Goal: Transaction & Acquisition: Purchase product/service

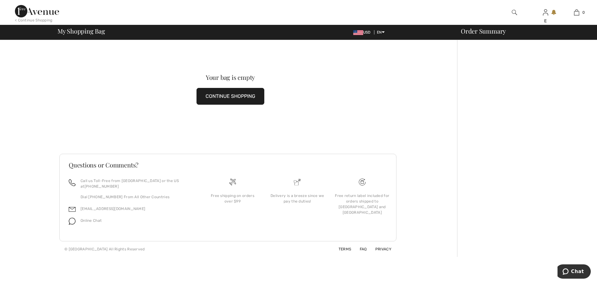
click at [230, 92] on button "CONTINUE SHOPPING" at bounding box center [230, 96] width 68 height 17
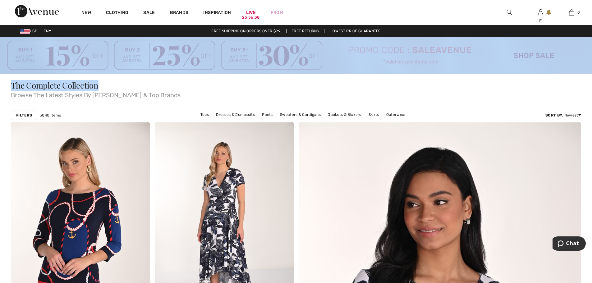
click at [509, 11] on img at bounding box center [509, 12] width 5 height 7
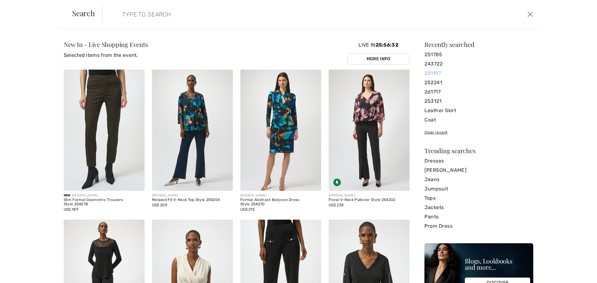
click at [429, 73] on link "251197" at bounding box center [478, 73] width 109 height 9
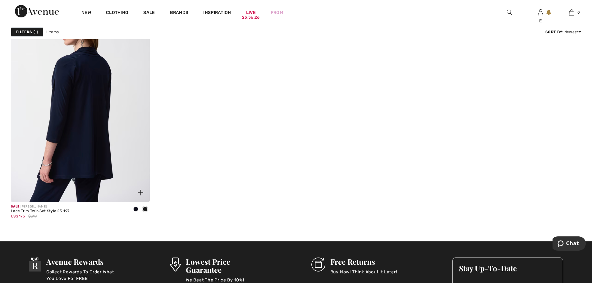
click at [81, 138] on img at bounding box center [80, 98] width 139 height 208
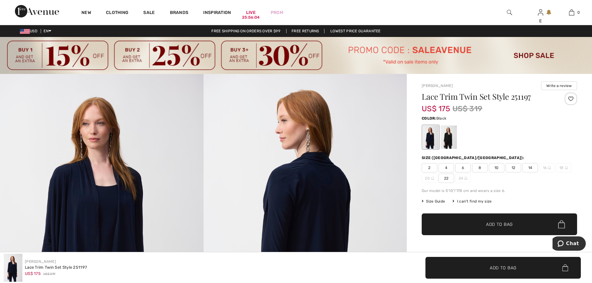
click at [445, 140] on div at bounding box center [449, 137] width 16 height 23
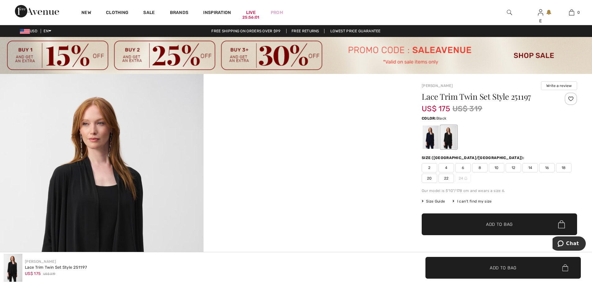
click at [528, 167] on span "14" at bounding box center [530, 167] width 16 height 9
click at [499, 224] on span "Add to Bag" at bounding box center [499, 224] width 27 height 7
click at [508, 12] on img at bounding box center [509, 12] width 5 height 7
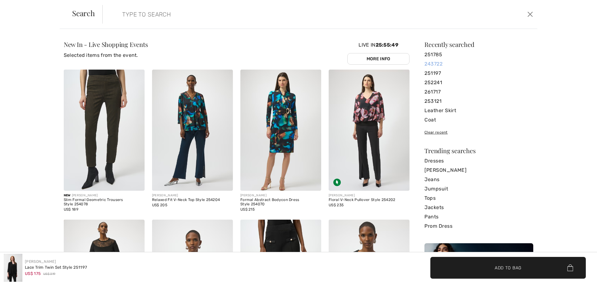
click at [428, 63] on link "243722" at bounding box center [478, 63] width 109 height 9
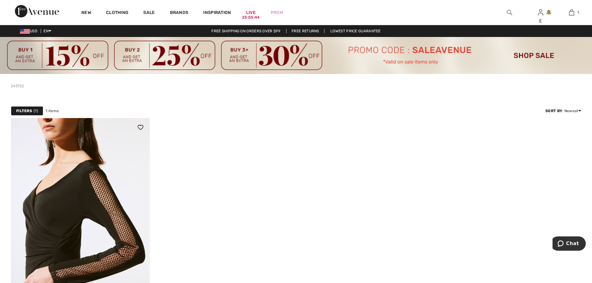
click at [61, 157] on img at bounding box center [80, 222] width 139 height 208
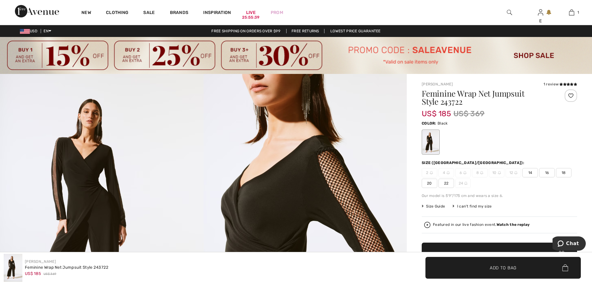
click at [528, 173] on span "14" at bounding box center [530, 172] width 16 height 9
click at [498, 270] on span "Add to Bag" at bounding box center [503, 267] width 27 height 7
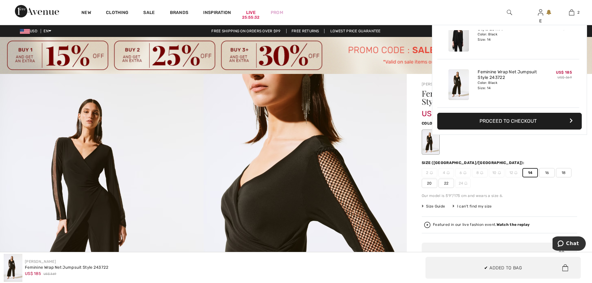
click at [379, 117] on img at bounding box center [304, 226] width 203 height 305
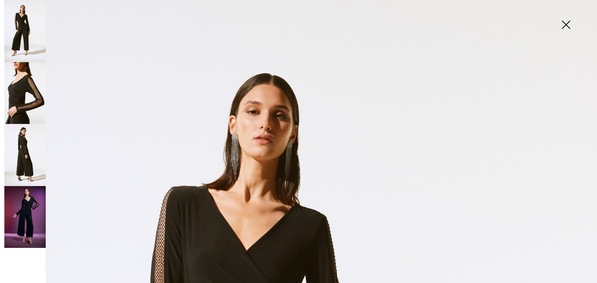
click at [567, 26] on img at bounding box center [565, 25] width 31 height 32
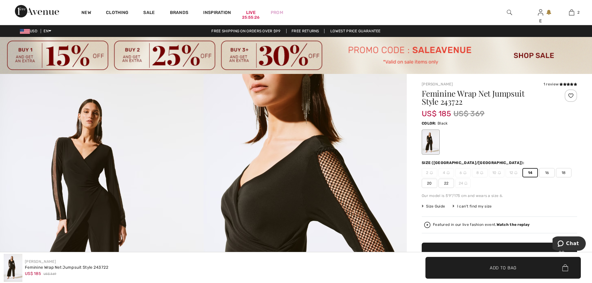
click at [507, 11] on img at bounding box center [509, 12] width 5 height 7
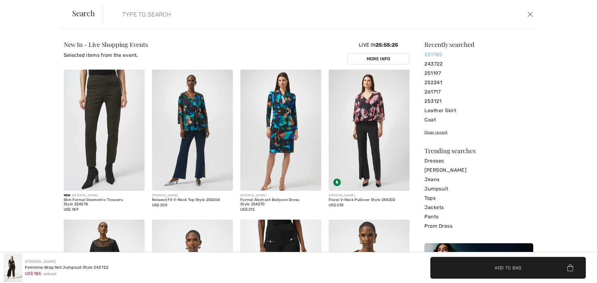
click at [426, 55] on link "251785" at bounding box center [478, 54] width 109 height 9
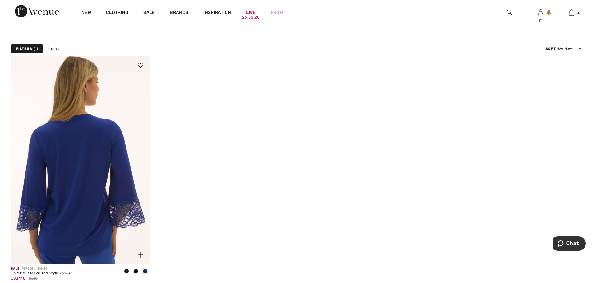
click at [99, 170] on img at bounding box center [80, 160] width 139 height 208
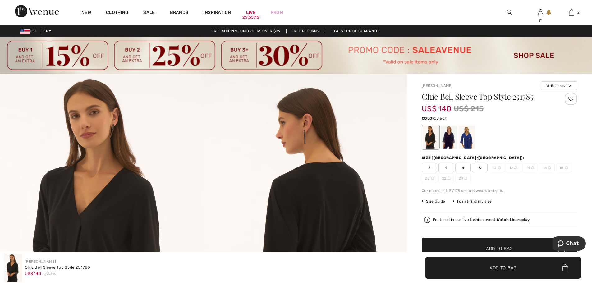
click at [469, 137] on div at bounding box center [467, 137] width 16 height 23
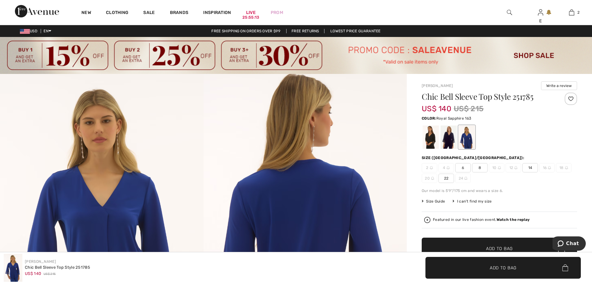
click at [531, 166] on span "14" at bounding box center [530, 167] width 16 height 9
click at [528, 167] on span "14" at bounding box center [530, 167] width 16 height 9
click at [498, 244] on span "✔ Added to Bag Add to Bag" at bounding box center [499, 249] width 155 height 22
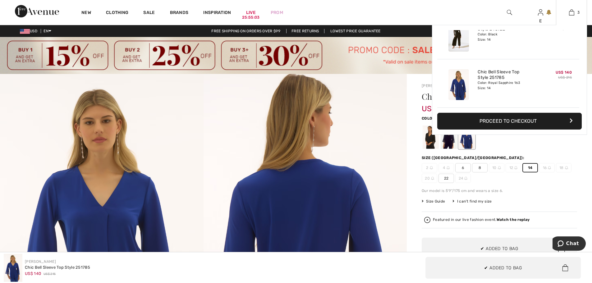
click at [509, 121] on button "Proceed to Checkout" at bounding box center [509, 121] width 144 height 17
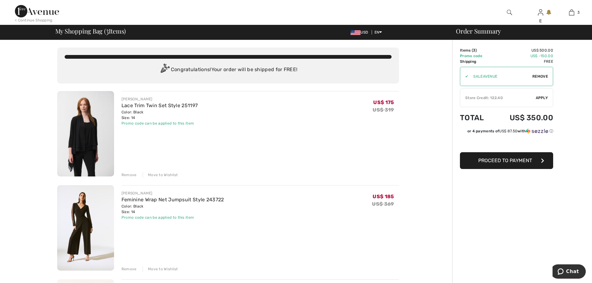
click at [540, 97] on span "Apply" at bounding box center [542, 98] width 12 height 6
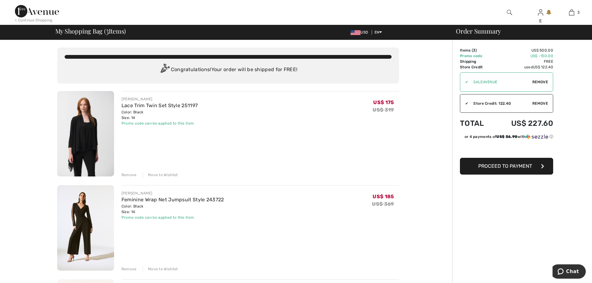
click at [501, 167] on span "Proceed to Payment" at bounding box center [505, 166] width 54 height 6
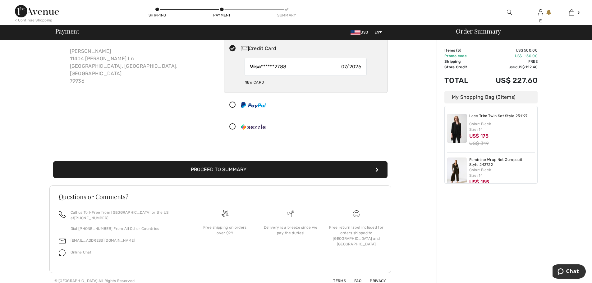
scroll to position [5, 0]
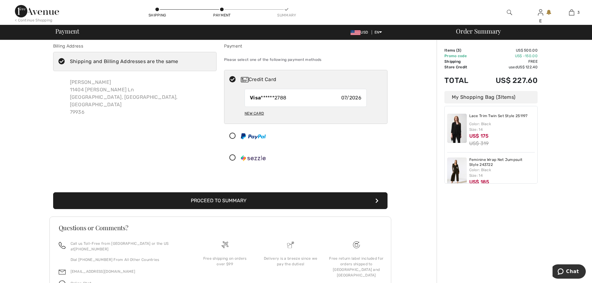
click at [237, 201] on button "Proceed to Summary" at bounding box center [220, 200] width 334 height 17
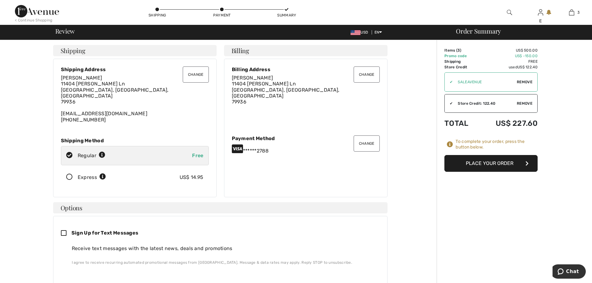
click at [490, 162] on button "Place Your Order" at bounding box center [490, 163] width 93 height 17
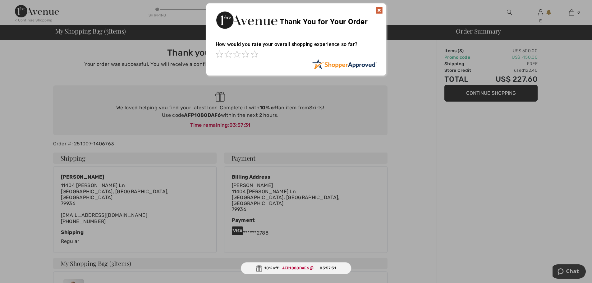
click at [379, 8] on img at bounding box center [378, 10] width 7 height 7
